Goal: Navigation & Orientation: Go to known website

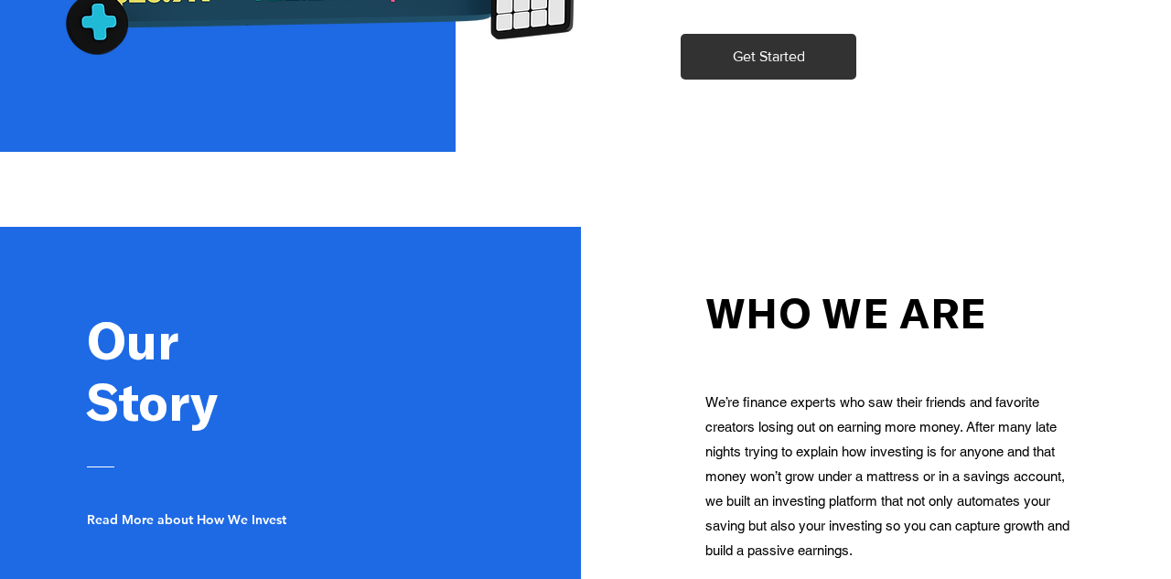
scroll to position [2426, 4]
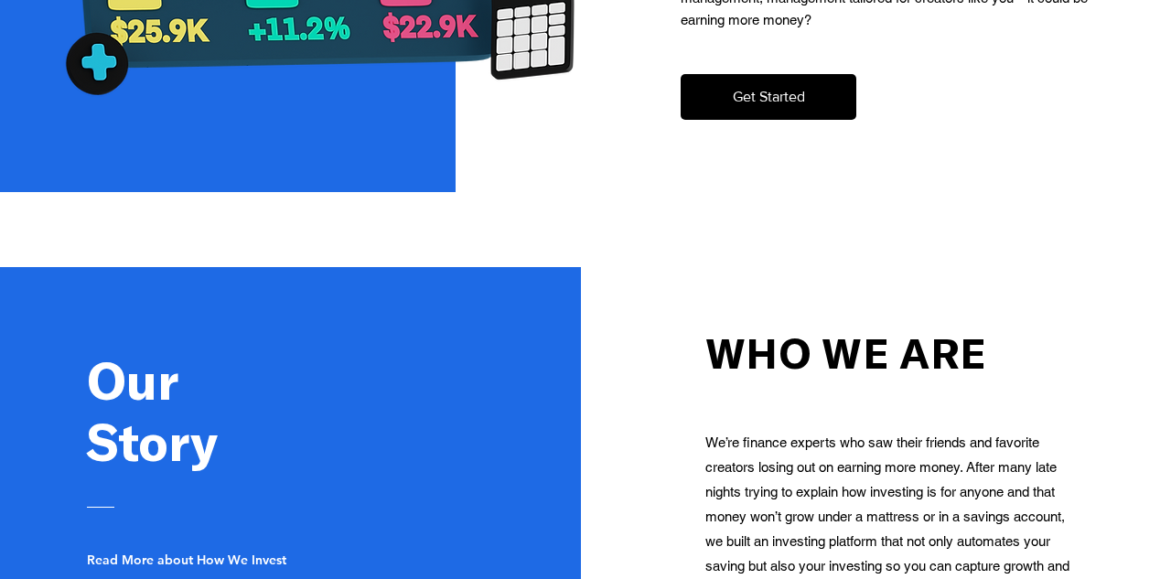
click at [763, 103] on span "Get Started" at bounding box center [769, 97] width 72 height 20
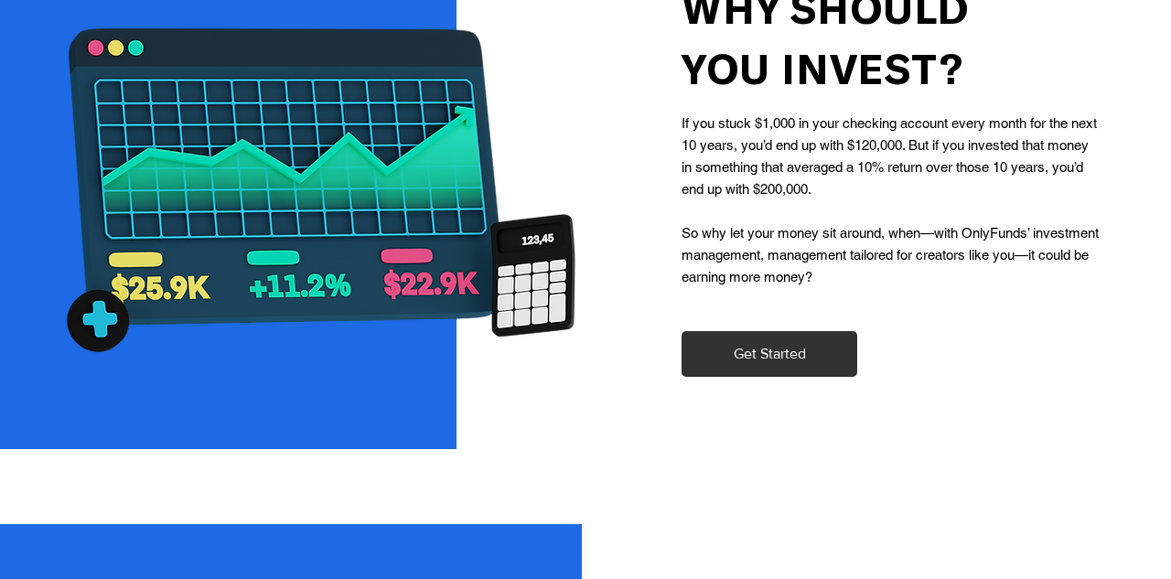
scroll to position [2171, 3]
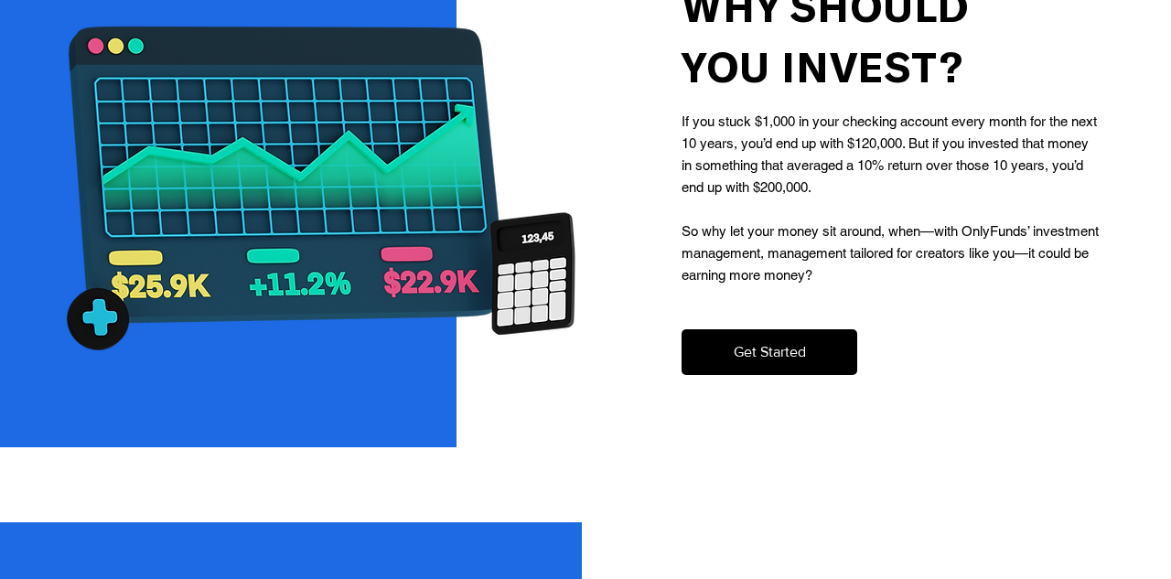
click at [773, 366] on button "Get Started" at bounding box center [770, 352] width 176 height 46
